Goal: Information Seeking & Learning: Learn about a topic

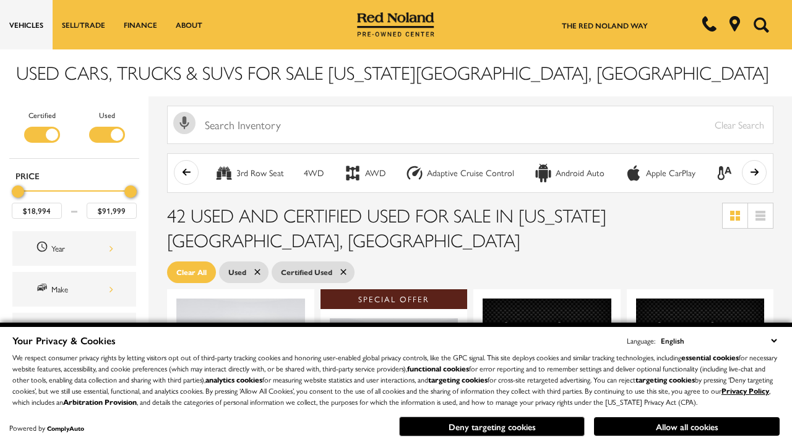
scroll to position [538, 0]
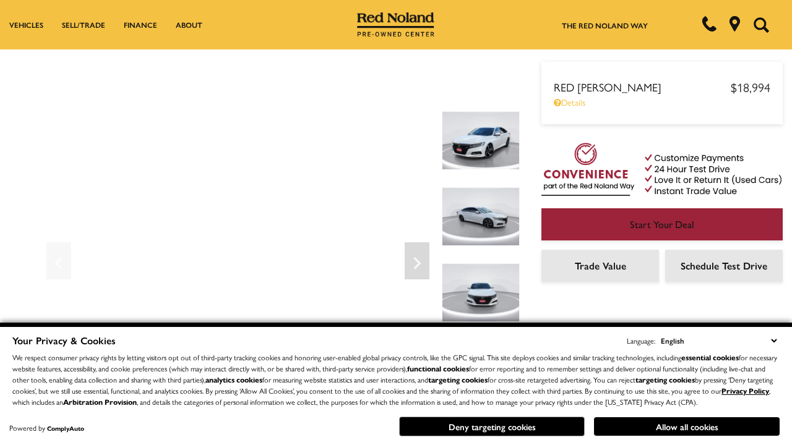
scroll to position [648, 0]
